Goal: Check status: Check status

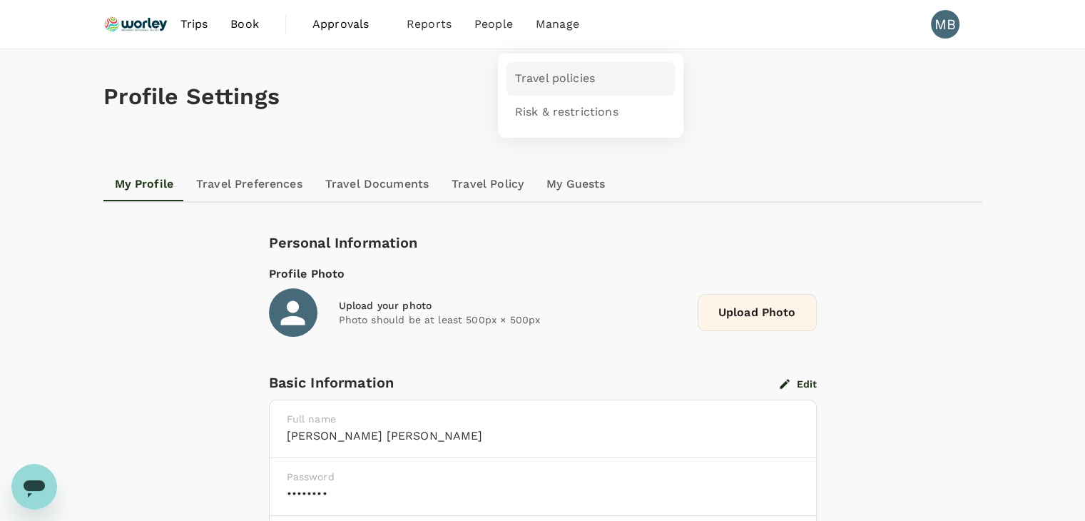
click at [548, 68] on link "Travel policies" at bounding box center [590, 79] width 168 height 34
click at [148, 21] on img at bounding box center [136, 24] width 66 height 31
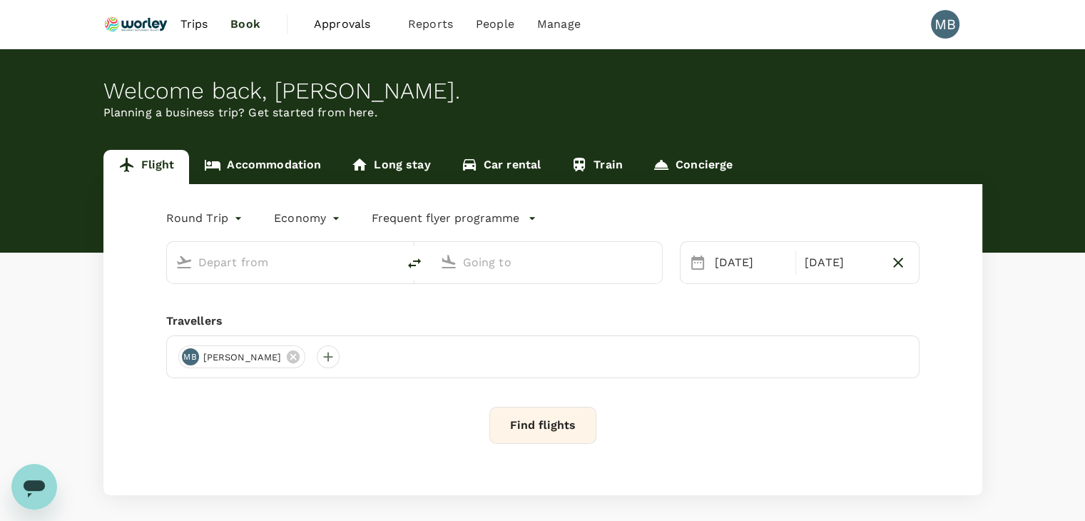
type input "Miri Intl (MYY)"
type input "Kota Kinabalu Intl (BKI)"
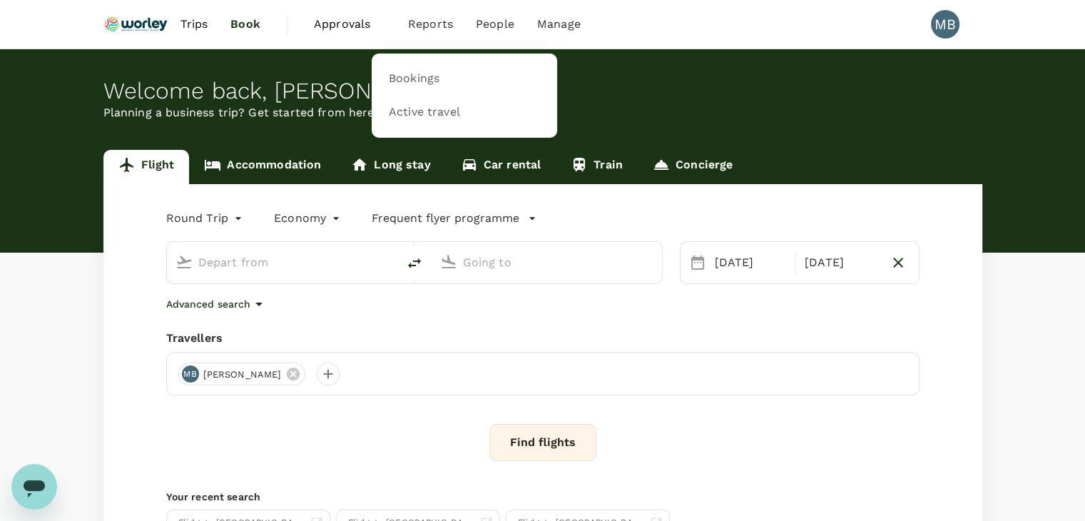
type input "Miri Intl (MYY)"
type input "Kota Kinabalu Intl (BKI)"
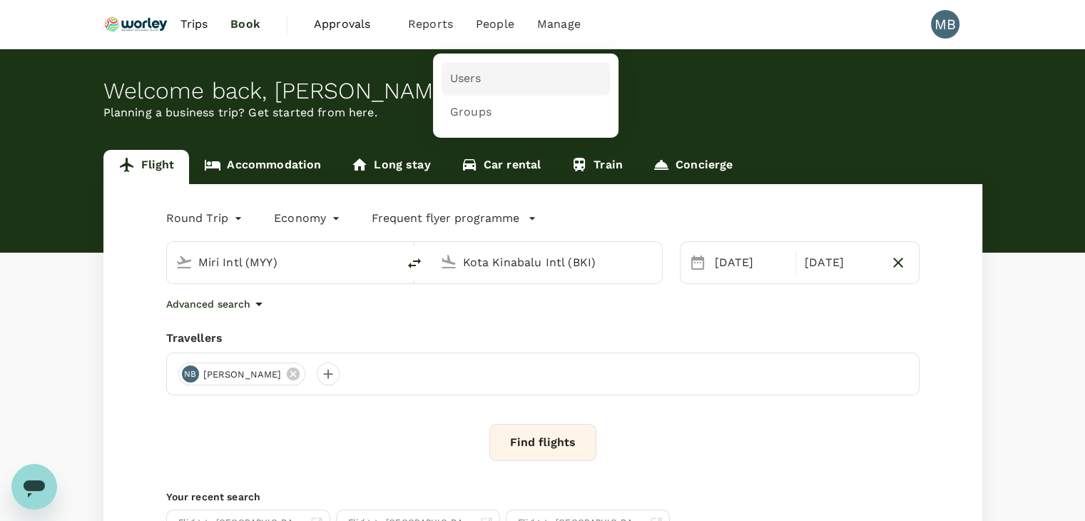
click at [490, 69] on link "Users" at bounding box center [526, 79] width 168 height 34
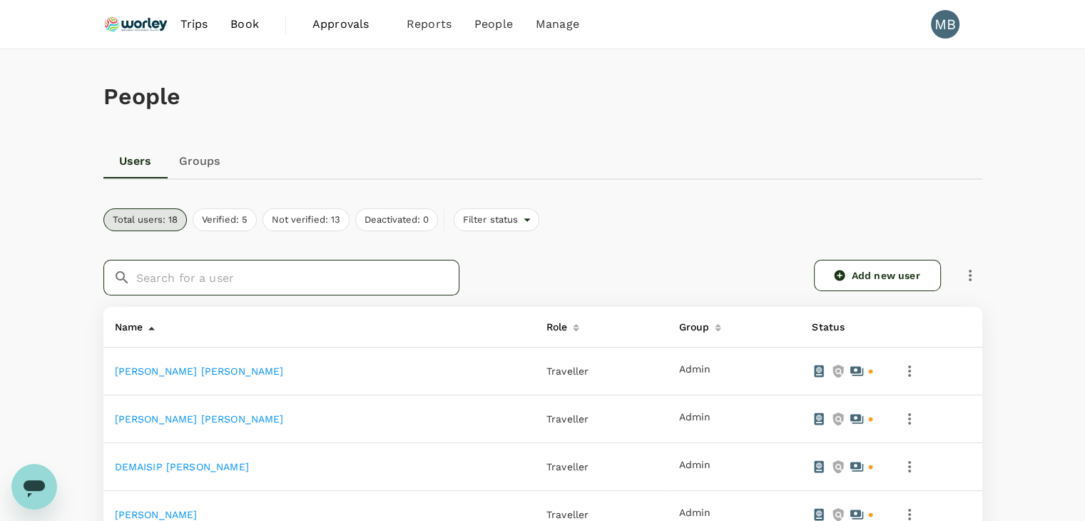
click at [355, 273] on input "text" at bounding box center [297, 278] width 323 height 36
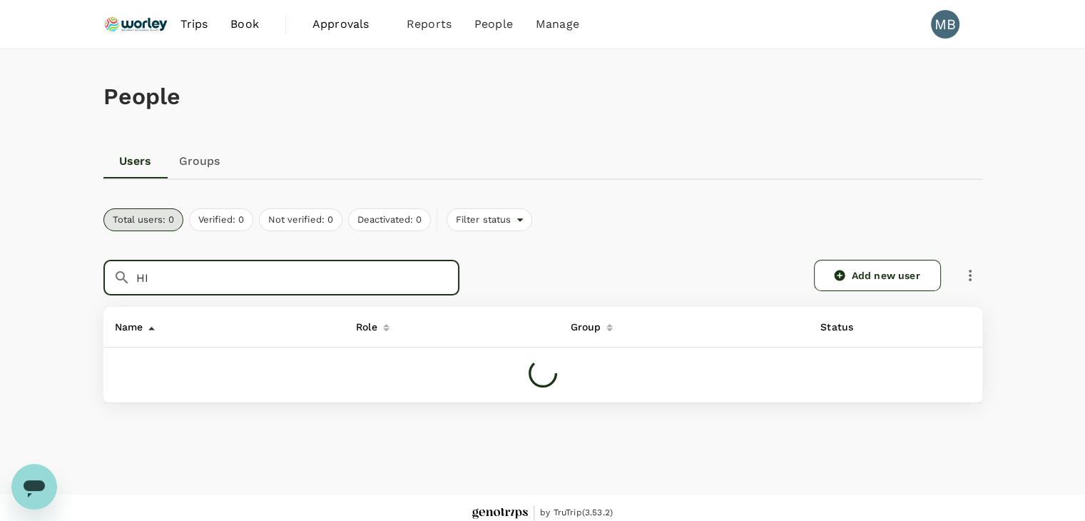
type input "H"
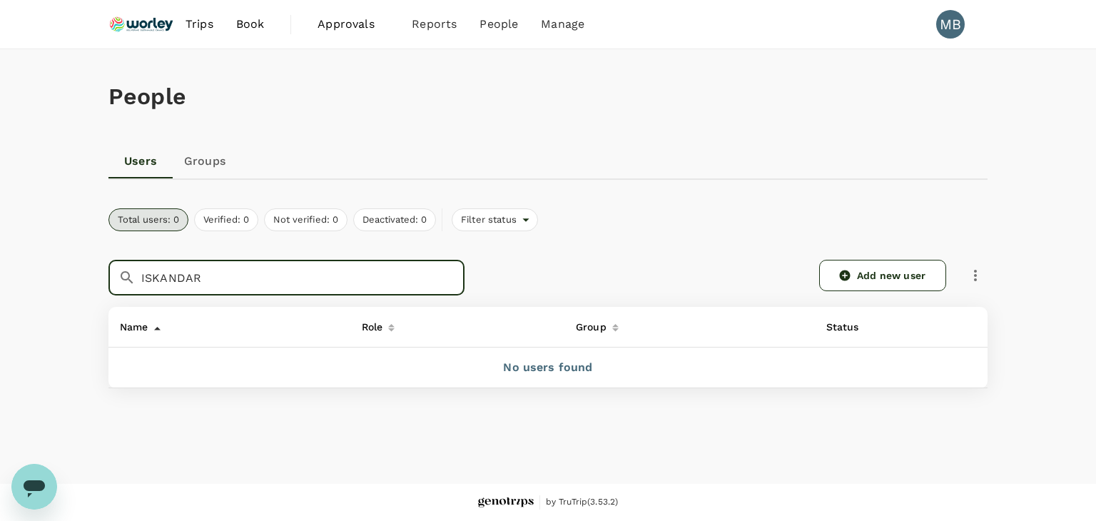
type input "ISKANDAR"
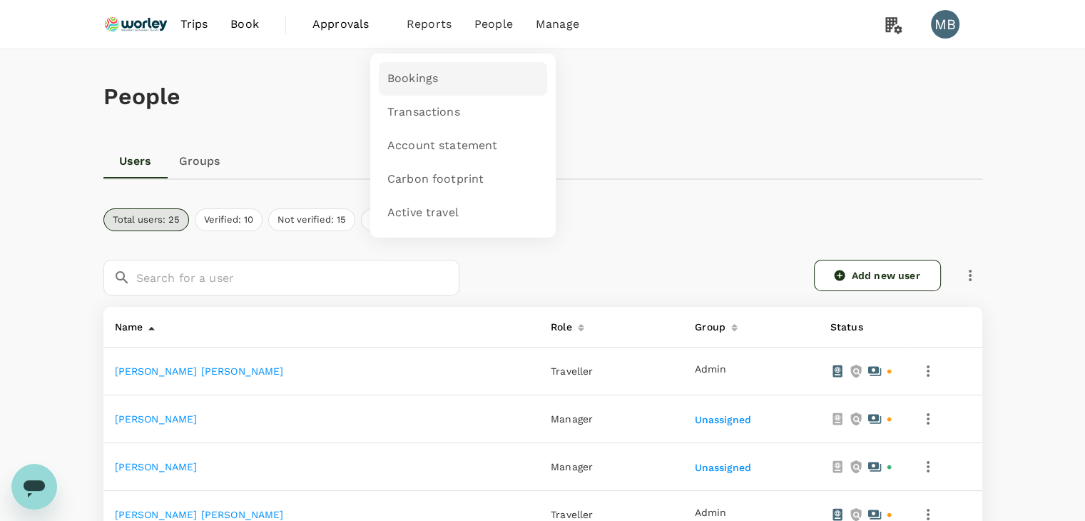
click at [414, 76] on span "Bookings" at bounding box center [412, 79] width 51 height 16
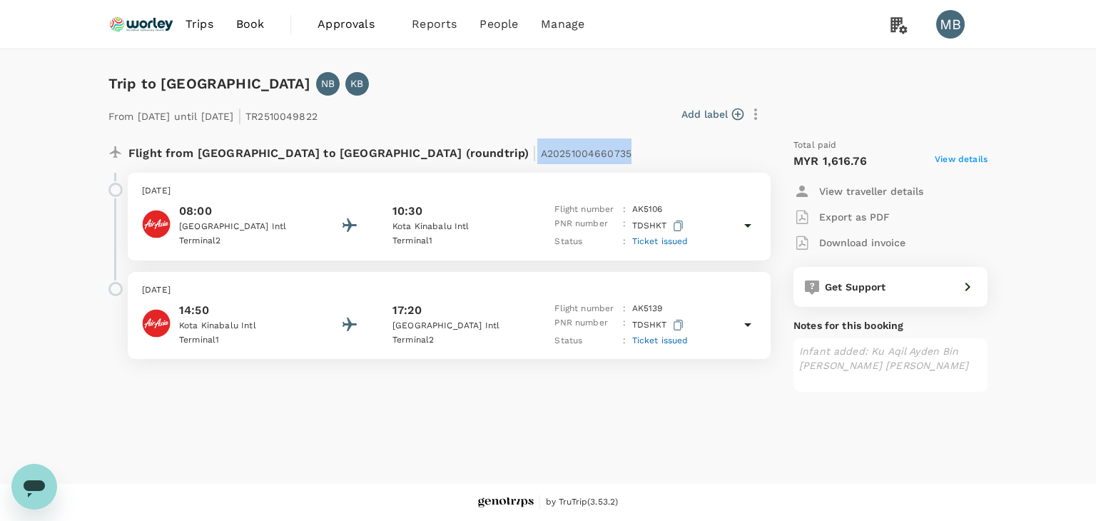
drag, startPoint x: 388, startPoint y: 148, endPoint x: 486, endPoint y: 153, distance: 97.8
click at [486, 153] on div "Flight from Malaysia to Malaysia (roundtrip) | A20251004660735" at bounding box center [401, 151] width 547 height 26
